Goal: Transaction & Acquisition: Purchase product/service

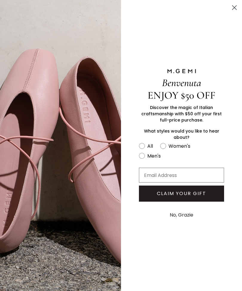
scroll to position [207, 0]
click at [238, 6] on circle "Close dialog" at bounding box center [234, 8] width 10 height 10
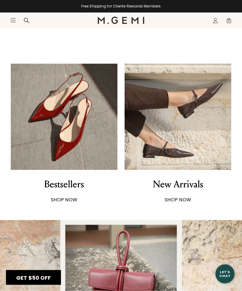
scroll to position [208, 0]
click at [54, 197] on strong "SHOP NOW" at bounding box center [64, 199] width 27 height 7
click at [45, 140] on img at bounding box center [64, 117] width 106 height 106
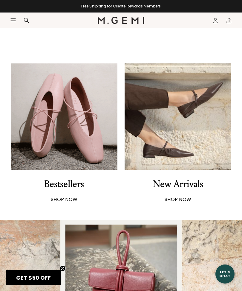
scroll to position [227, 0]
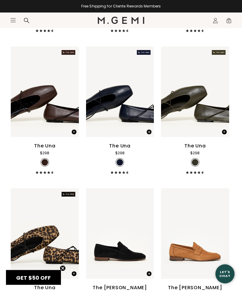
scroll to position [491, 0]
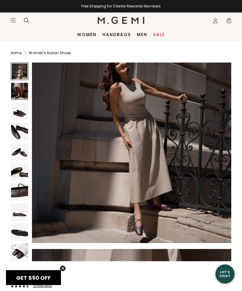
click at [16, 117] on img at bounding box center [19, 111] width 17 height 17
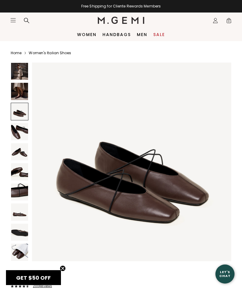
scroll to position [409, 0]
click at [16, 135] on img at bounding box center [19, 131] width 17 height 17
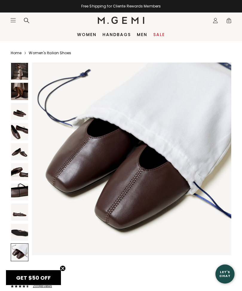
scroll to position [1848, 0]
